Goal: Task Accomplishment & Management: Manage account settings

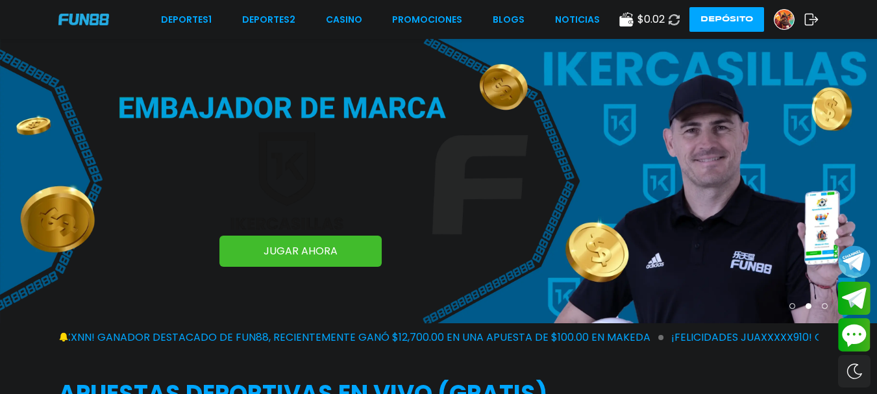
click at [623, 25] on use at bounding box center [626, 19] width 14 height 14
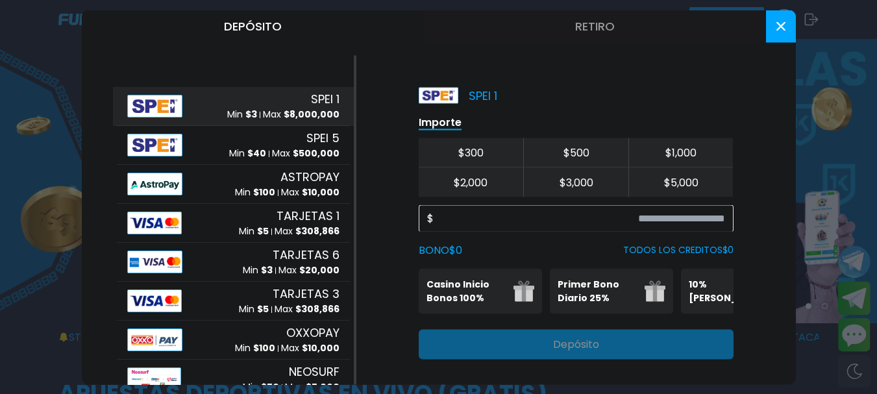
click at [605, 23] on button "Retiro" at bounding box center [595, 26] width 342 height 32
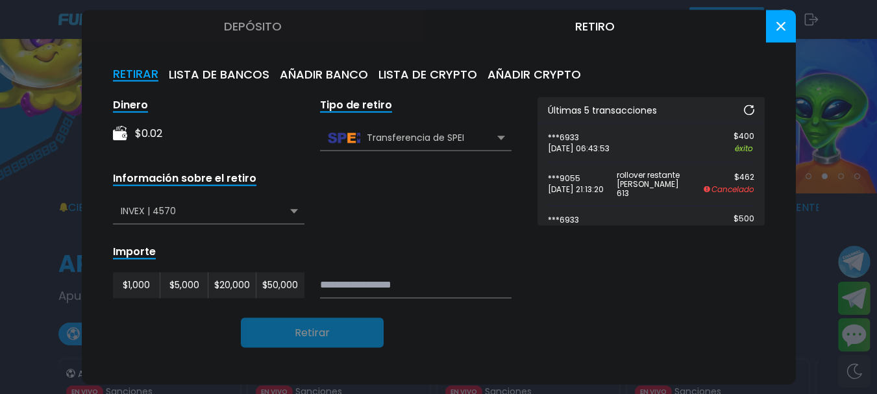
scroll to position [29, 0]
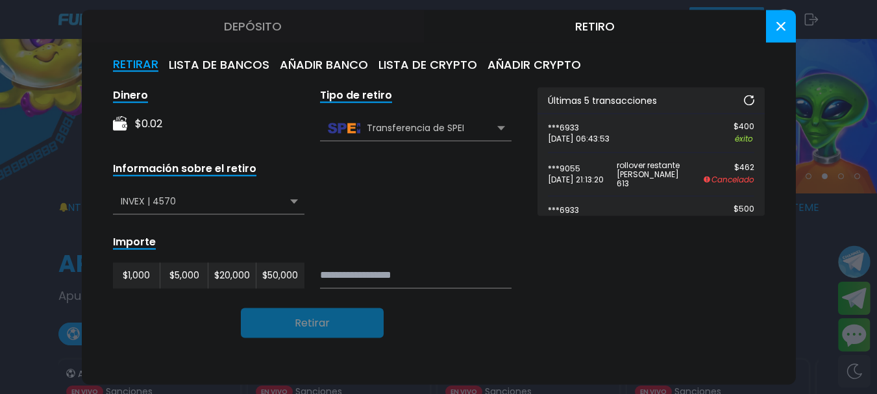
click at [182, 200] on div "INVEX | 4570" at bounding box center [208, 201] width 191 height 25
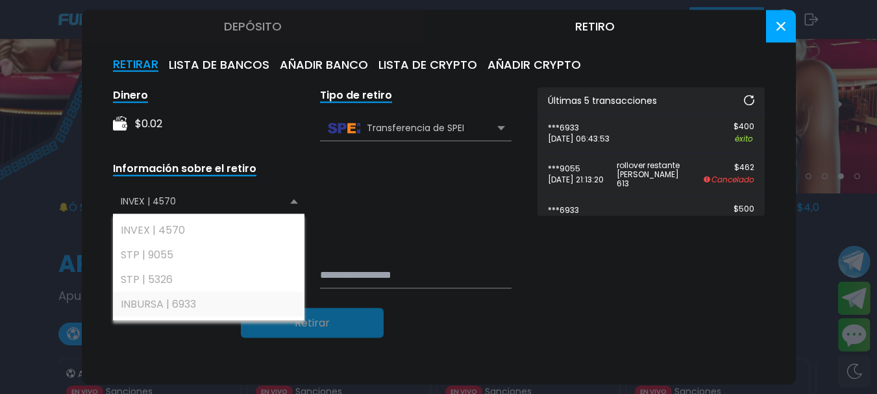
click at [168, 296] on div "INBURSA | 6933" at bounding box center [208, 303] width 191 height 25
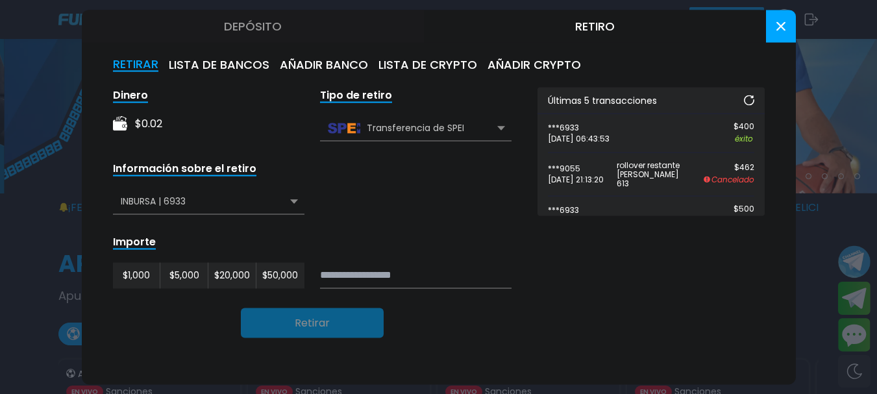
click at [783, 27] on use at bounding box center [779, 25] width 9 height 9
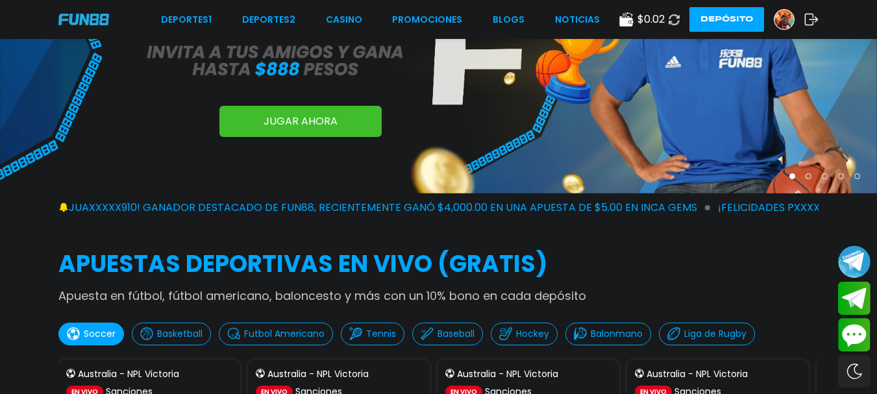
click at [808, 18] on icon at bounding box center [811, 19] width 14 height 13
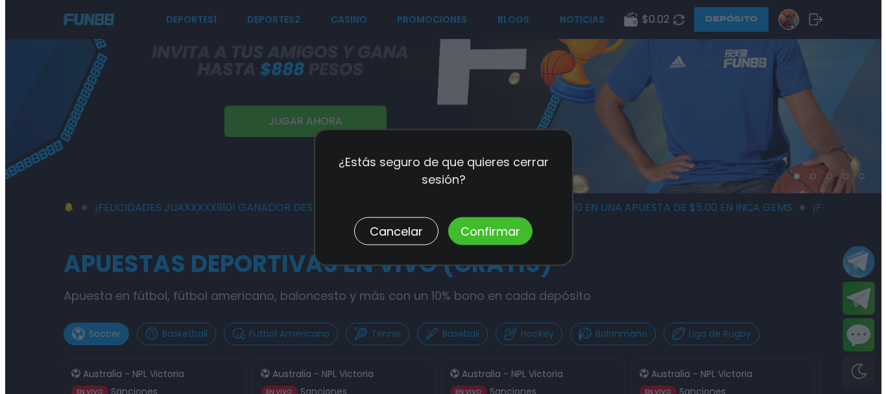
scroll to position [0, 0]
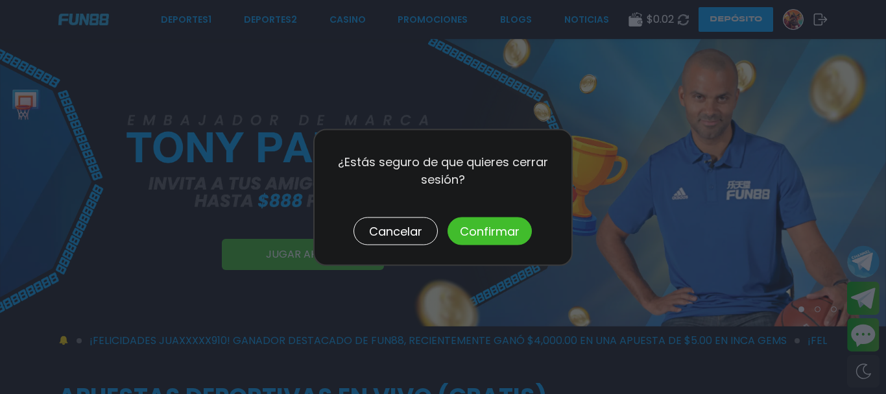
click at [486, 228] on button "Confirmar" at bounding box center [490, 231] width 84 height 28
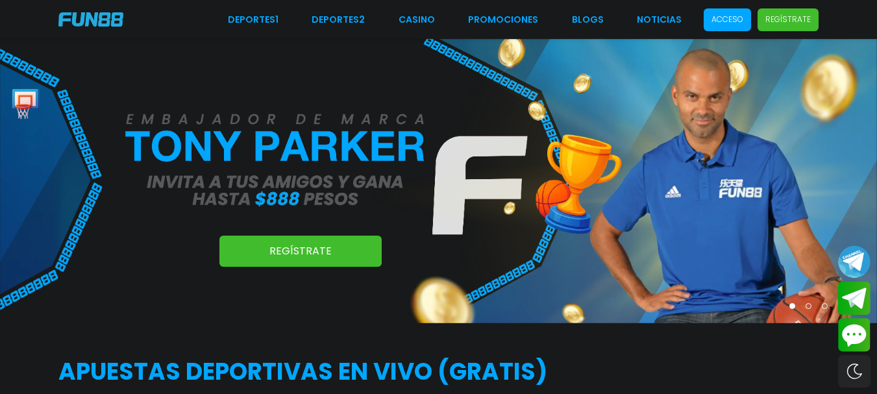
click at [717, 11] on span "Acceso" at bounding box center [726, 19] width 47 height 23
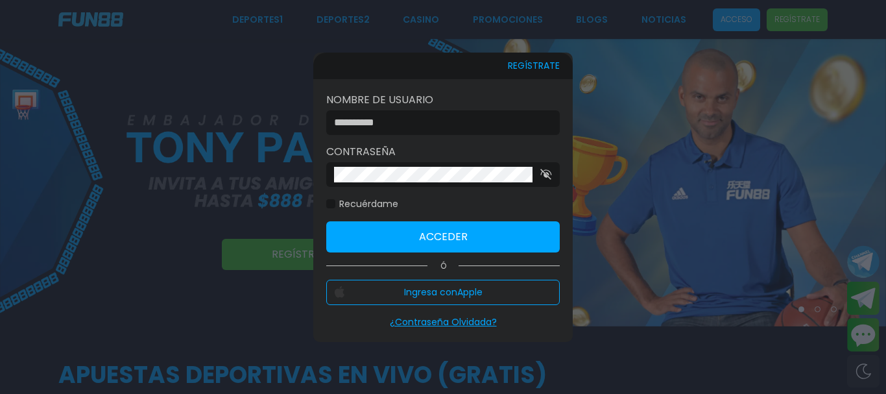
click at [396, 104] on label "Nombre de usuario" at bounding box center [443, 100] width 234 height 16
click at [395, 114] on div at bounding box center [443, 122] width 234 height 25
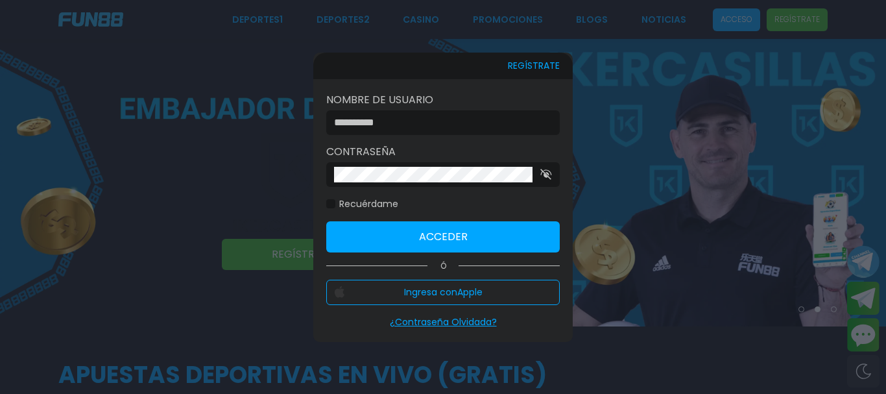
click at [478, 117] on input at bounding box center [439, 123] width 210 height 16
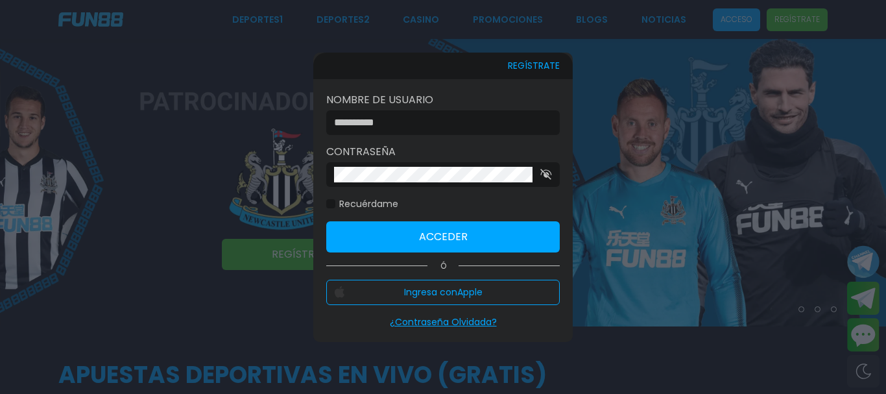
type input "********"
click at [440, 228] on button "Acceder" at bounding box center [443, 236] width 234 height 31
